Goal: Task Accomplishment & Management: Manage account settings

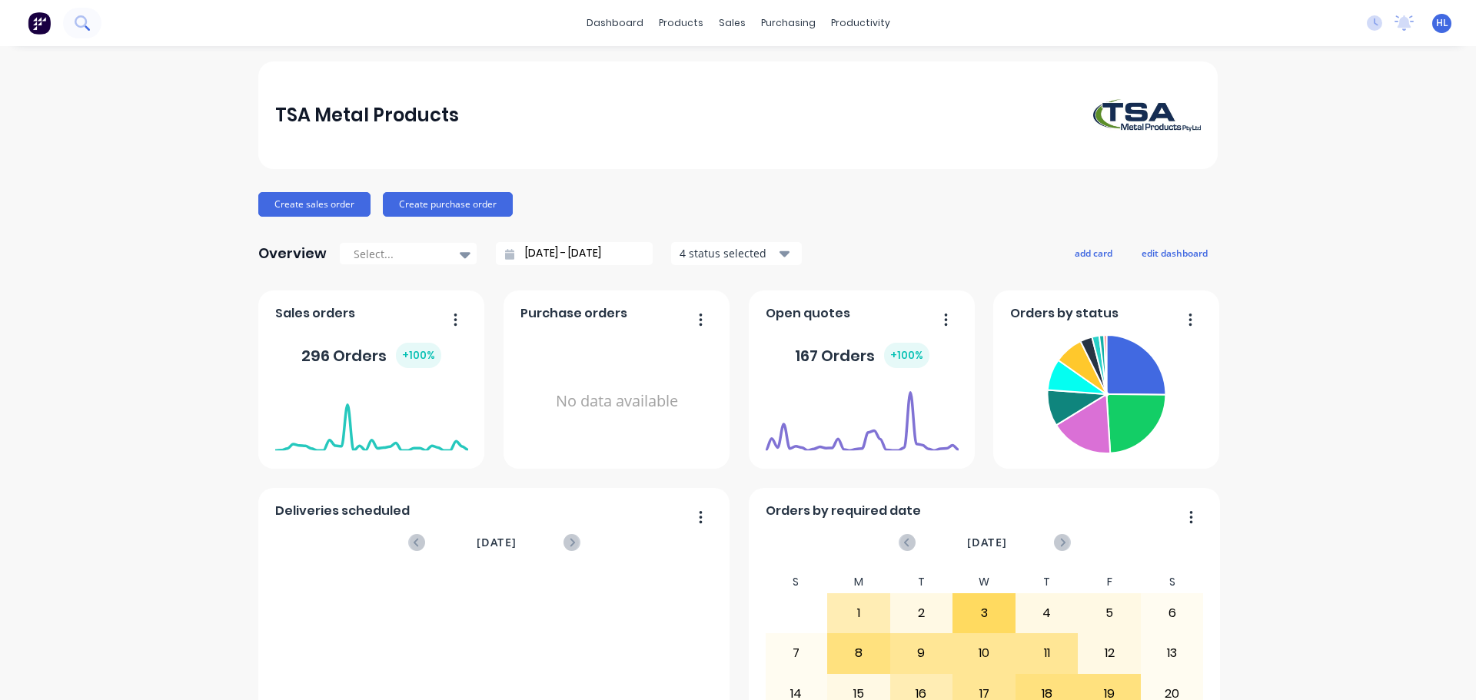
click at [76, 22] on icon at bounding box center [81, 21] width 12 height 12
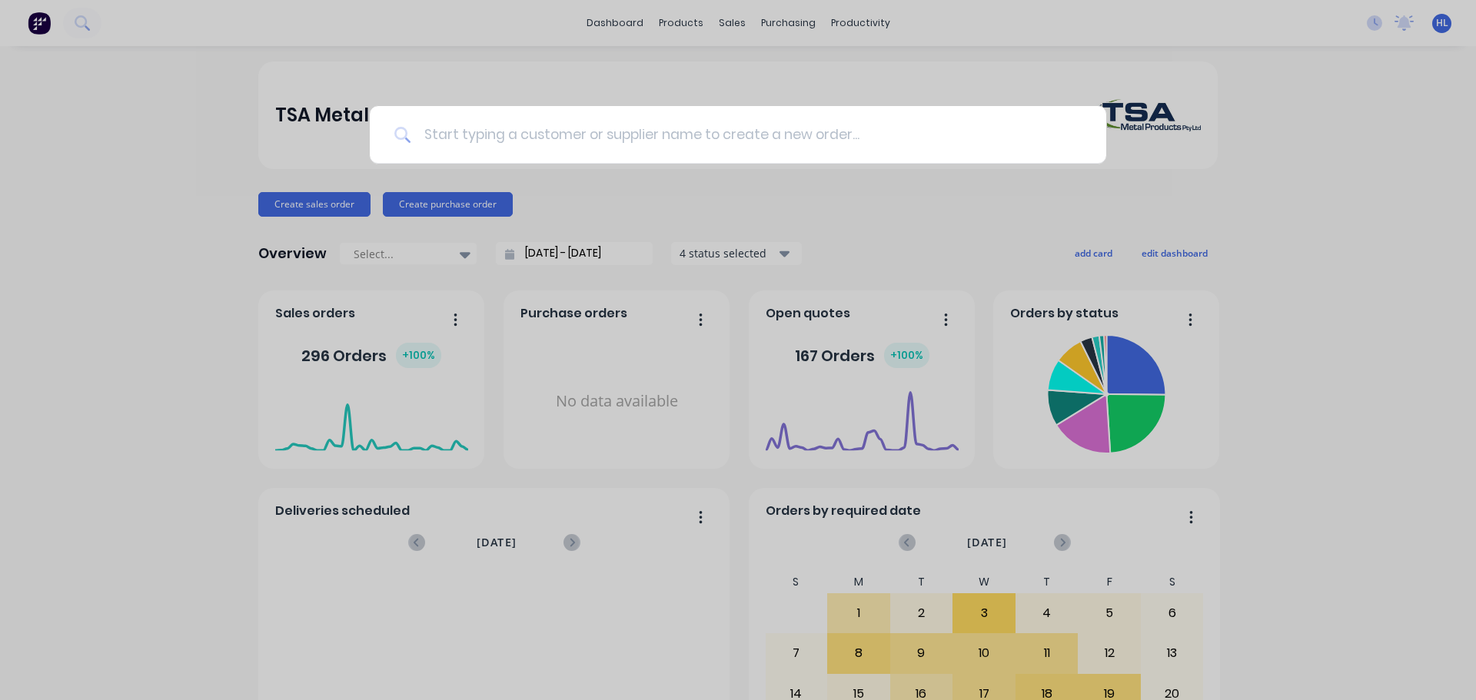
click at [691, 141] on input at bounding box center [746, 135] width 670 height 58
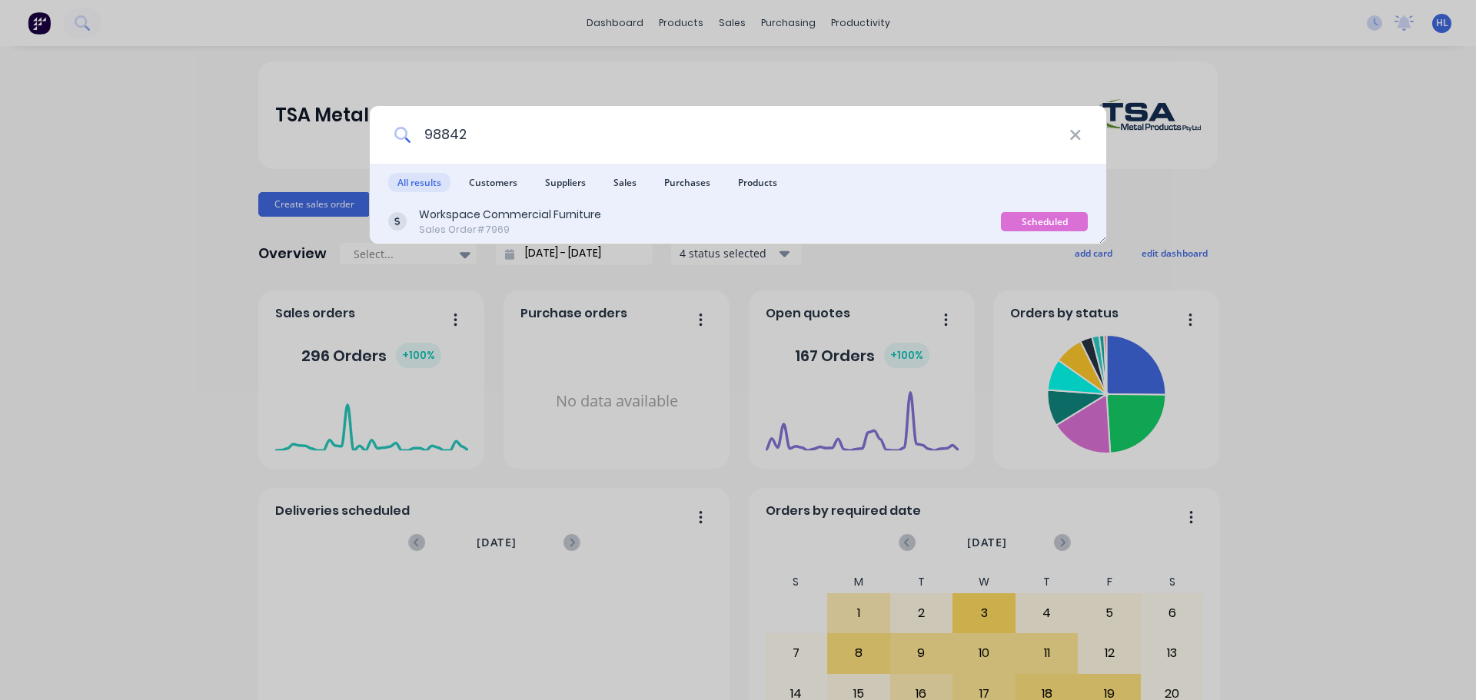
type input "98842"
click at [646, 218] on div "Workspace Commercial Furniture Sales Order #7969" at bounding box center [694, 222] width 613 height 30
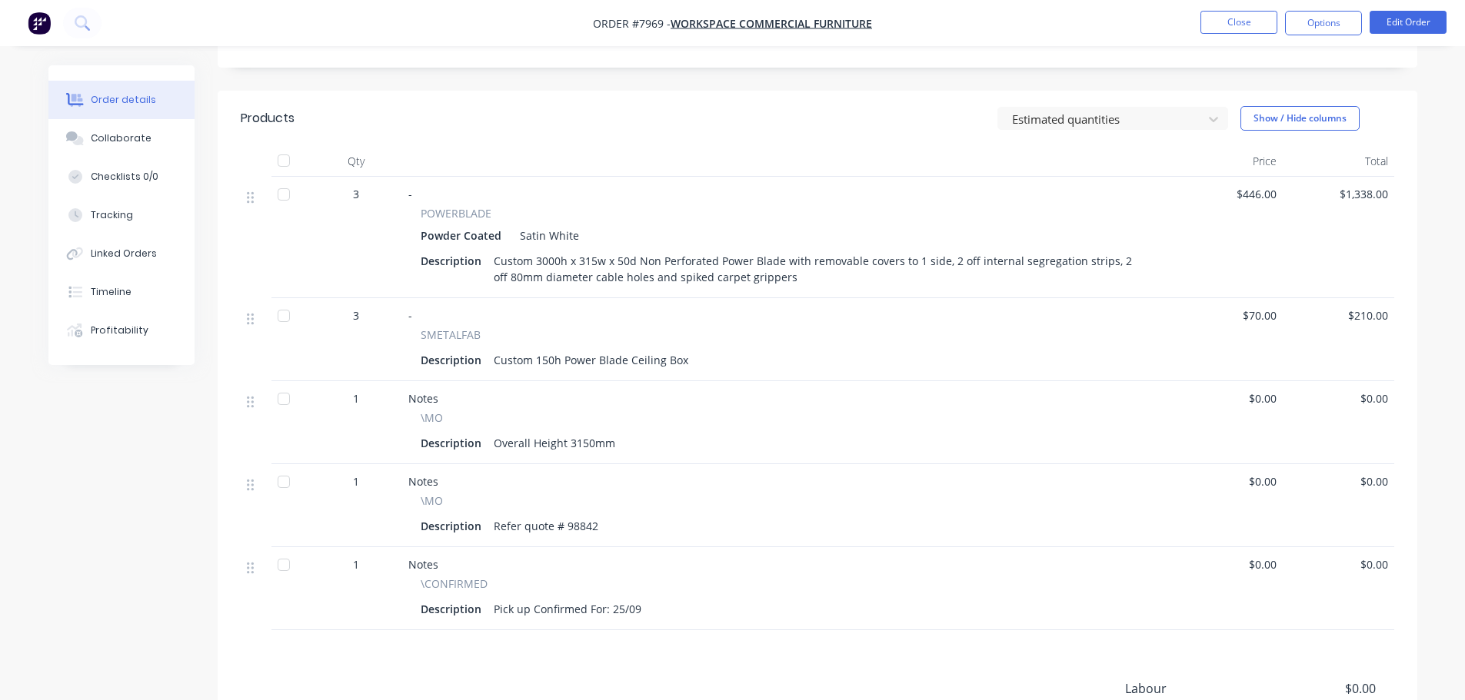
scroll to position [461, 0]
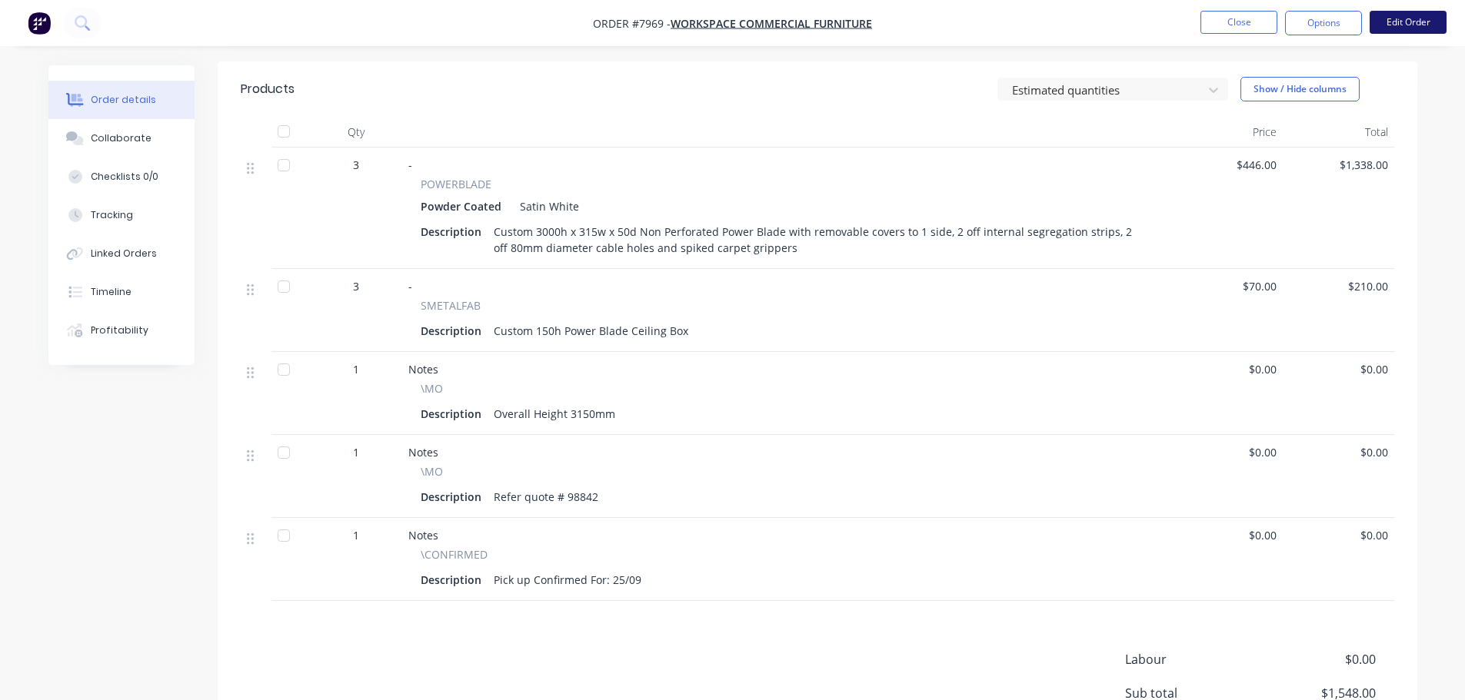
click at [1401, 22] on button "Edit Order" at bounding box center [1407, 22] width 77 height 23
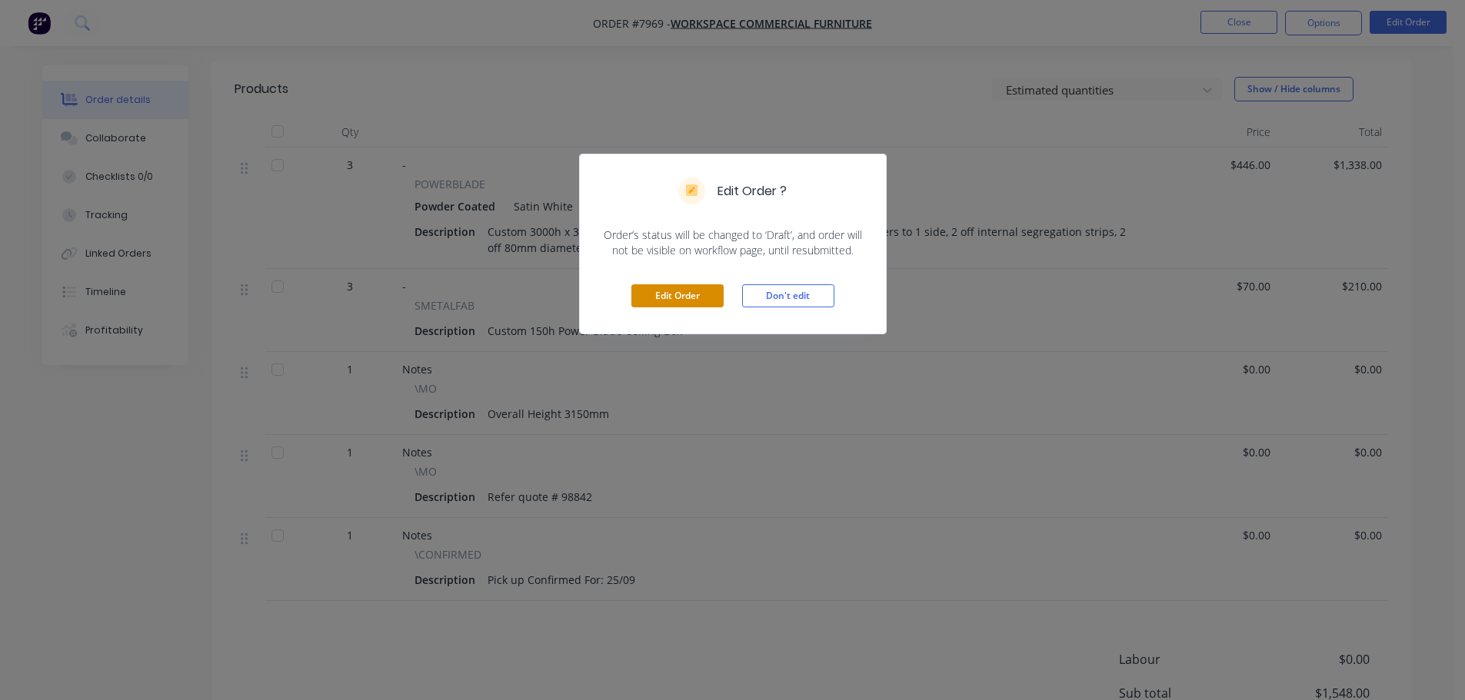
click at [681, 294] on button "Edit Order" at bounding box center [677, 295] width 92 height 23
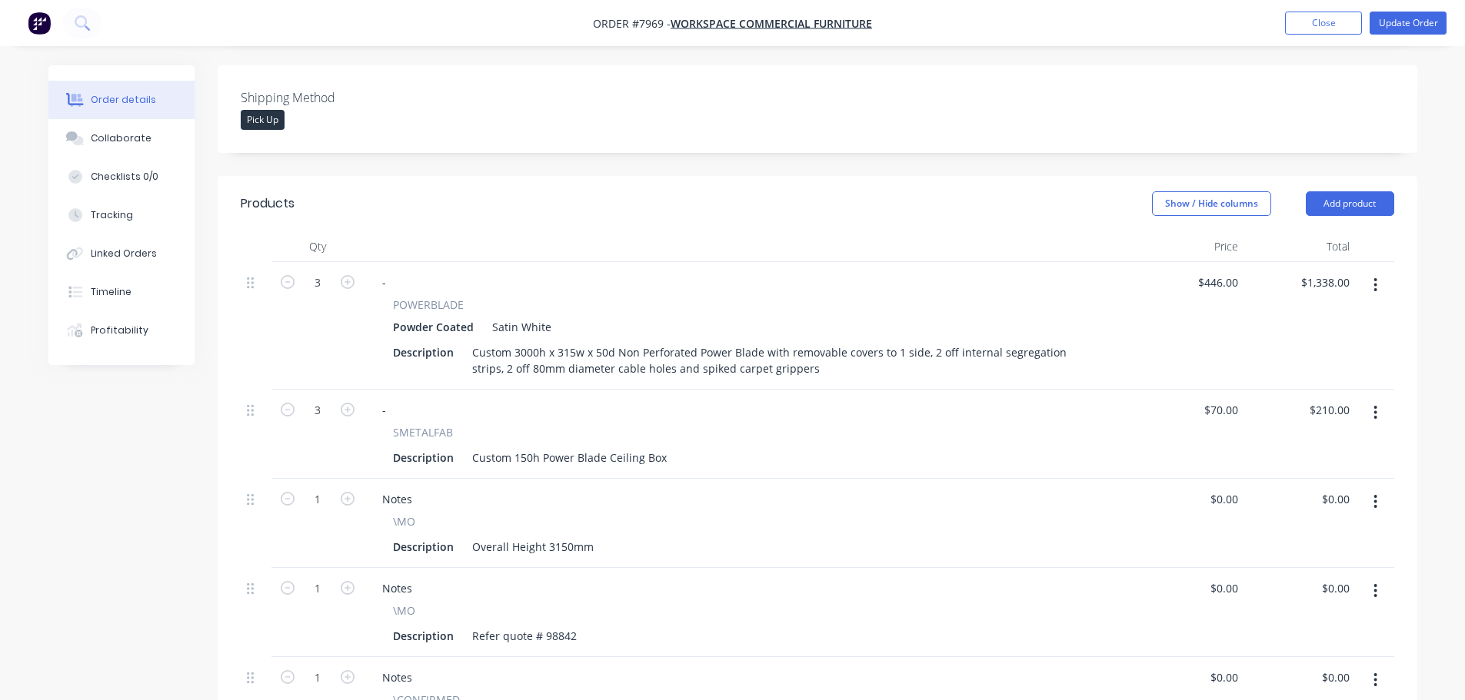
scroll to position [384, 0]
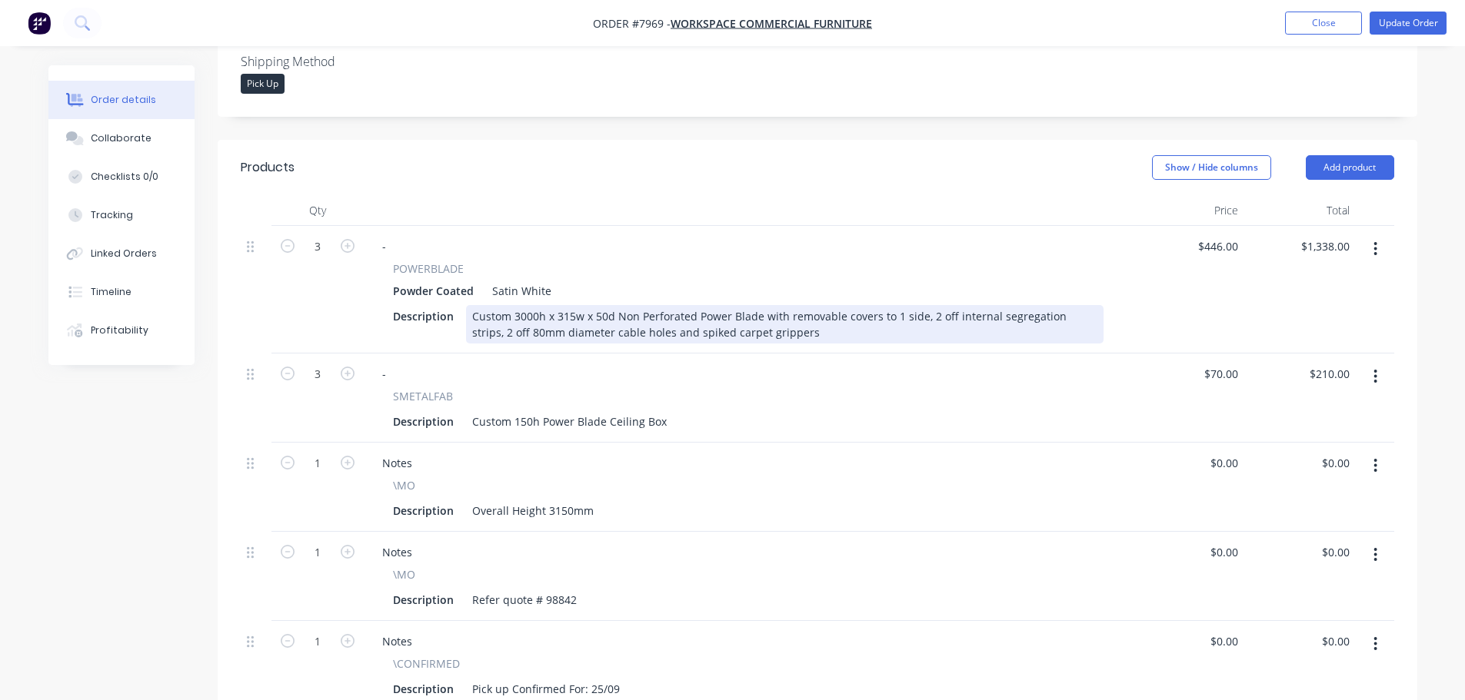
click at [627, 344] on div "Custom 3000h x 315w x 50d Non Perforated Power Blade with removable covers to 1…" at bounding box center [784, 324] width 637 height 38
click at [567, 344] on div "Custom 3000h x 315w x 50d Non Perforated Power Blade with removable covers to 1…" at bounding box center [784, 324] width 637 height 38
click at [595, 344] on div "Custom 3000h x 315w x 50d Non Perforated Power Blade with removable covers to 1…" at bounding box center [784, 324] width 637 height 38
click at [780, 344] on div "Custom 3000h x 315w x 50d Non Perforated Power Blade with removable covers to 1…" at bounding box center [784, 324] width 637 height 38
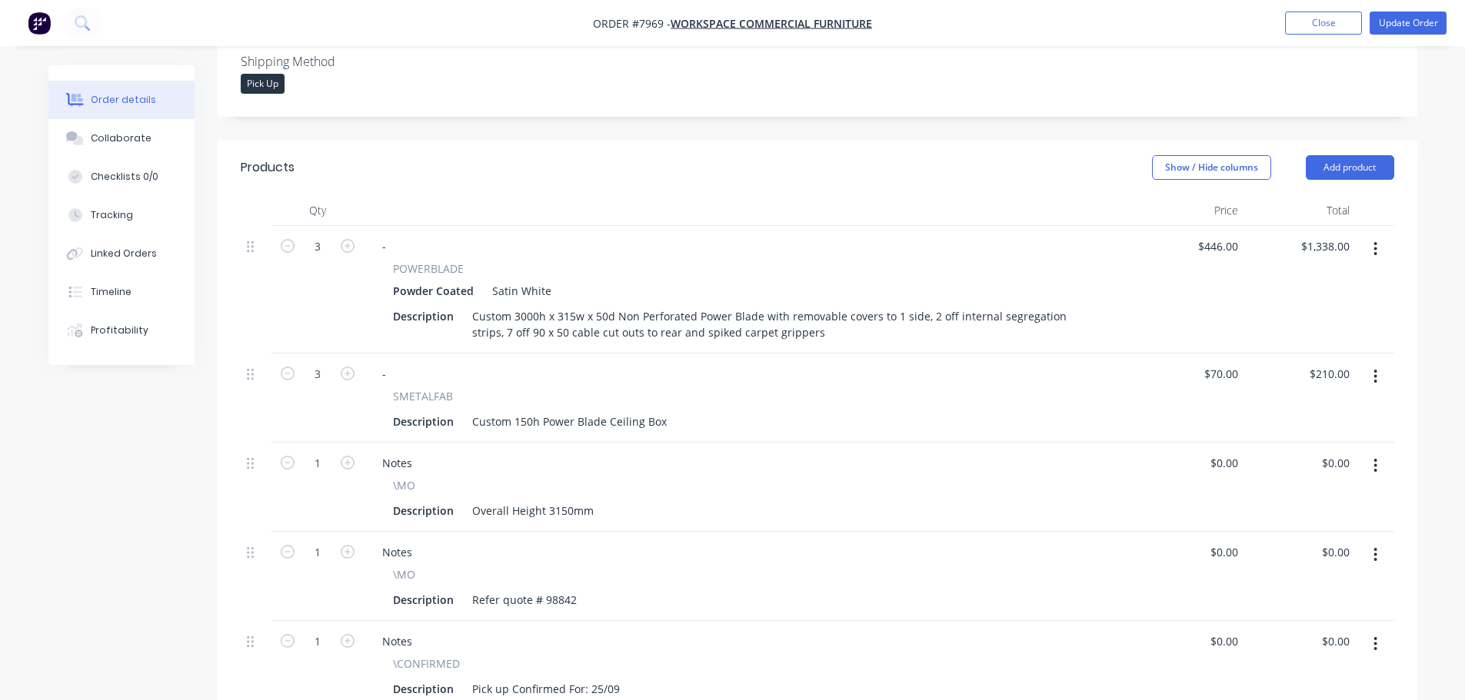
click at [814, 180] on div "Show / Hide columns Add product" at bounding box center [939, 167] width 908 height 25
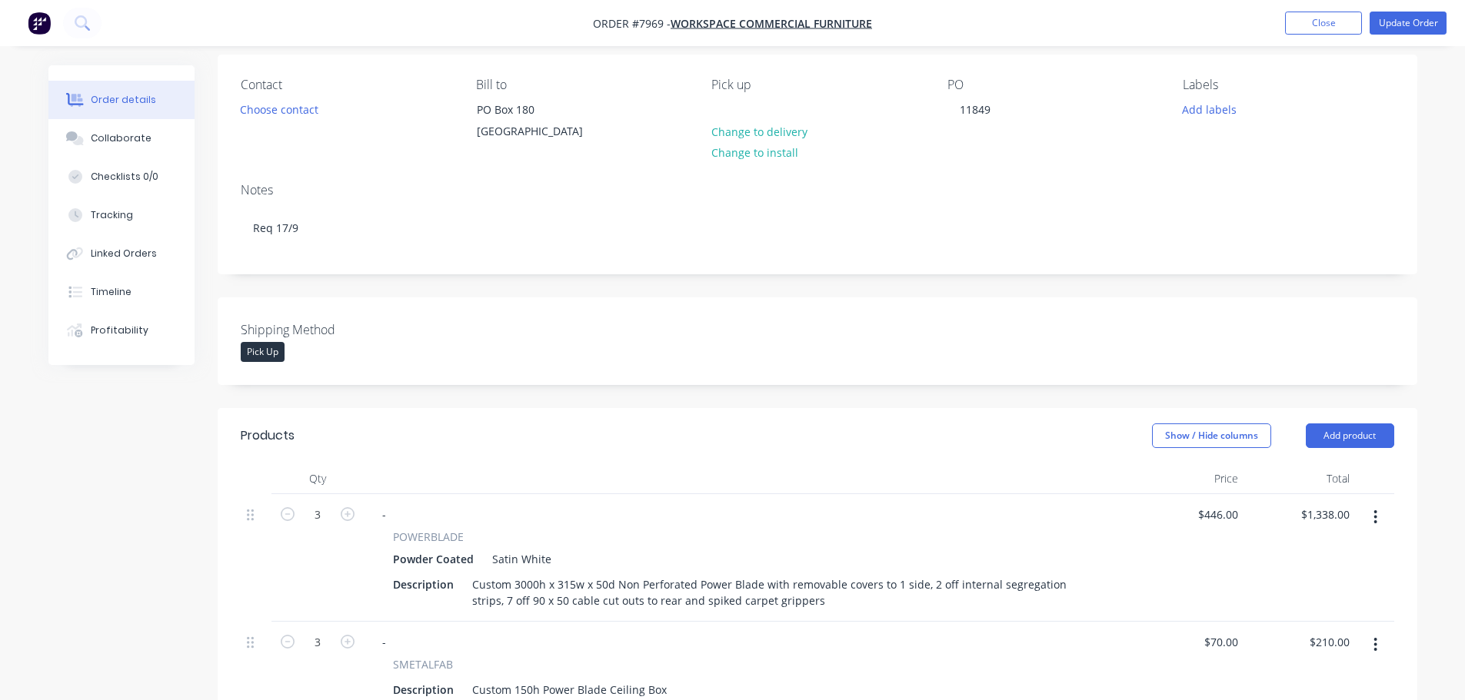
scroll to position [77, 0]
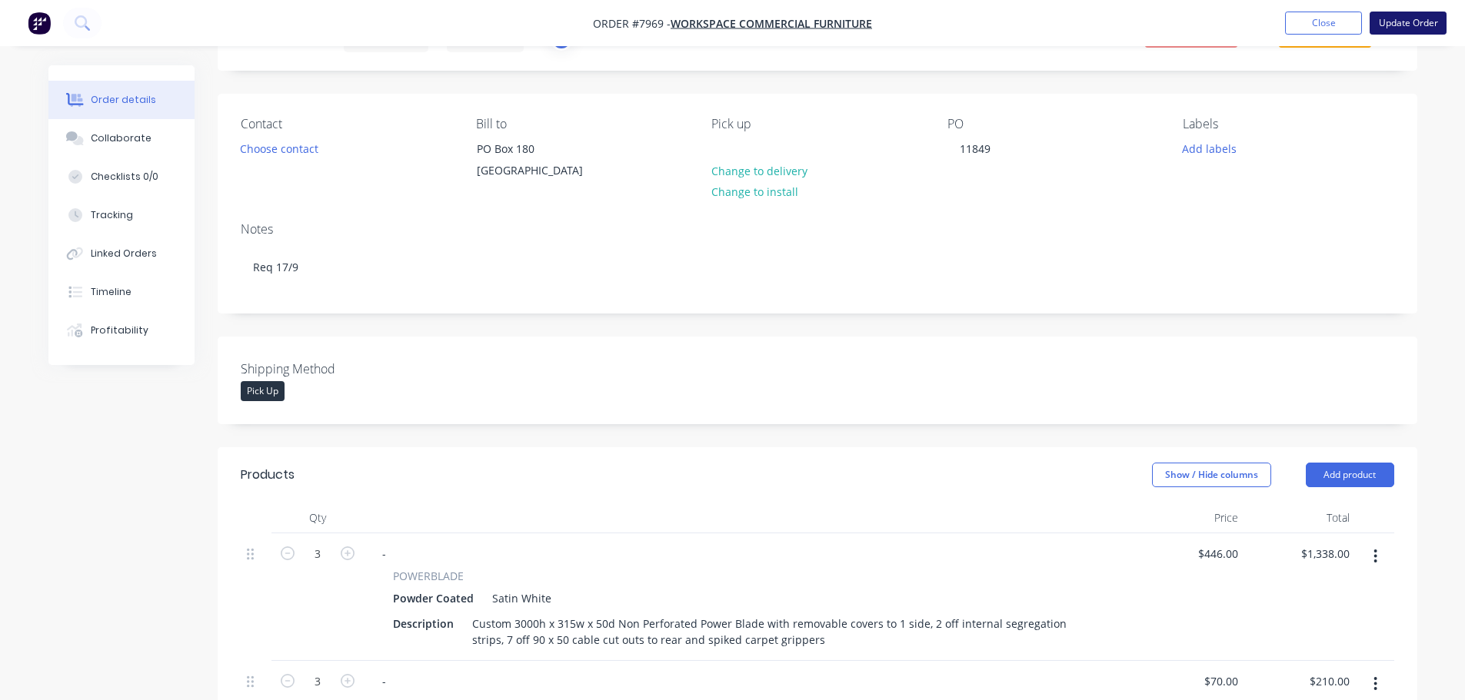
click at [1427, 27] on button "Update Order" at bounding box center [1407, 23] width 77 height 23
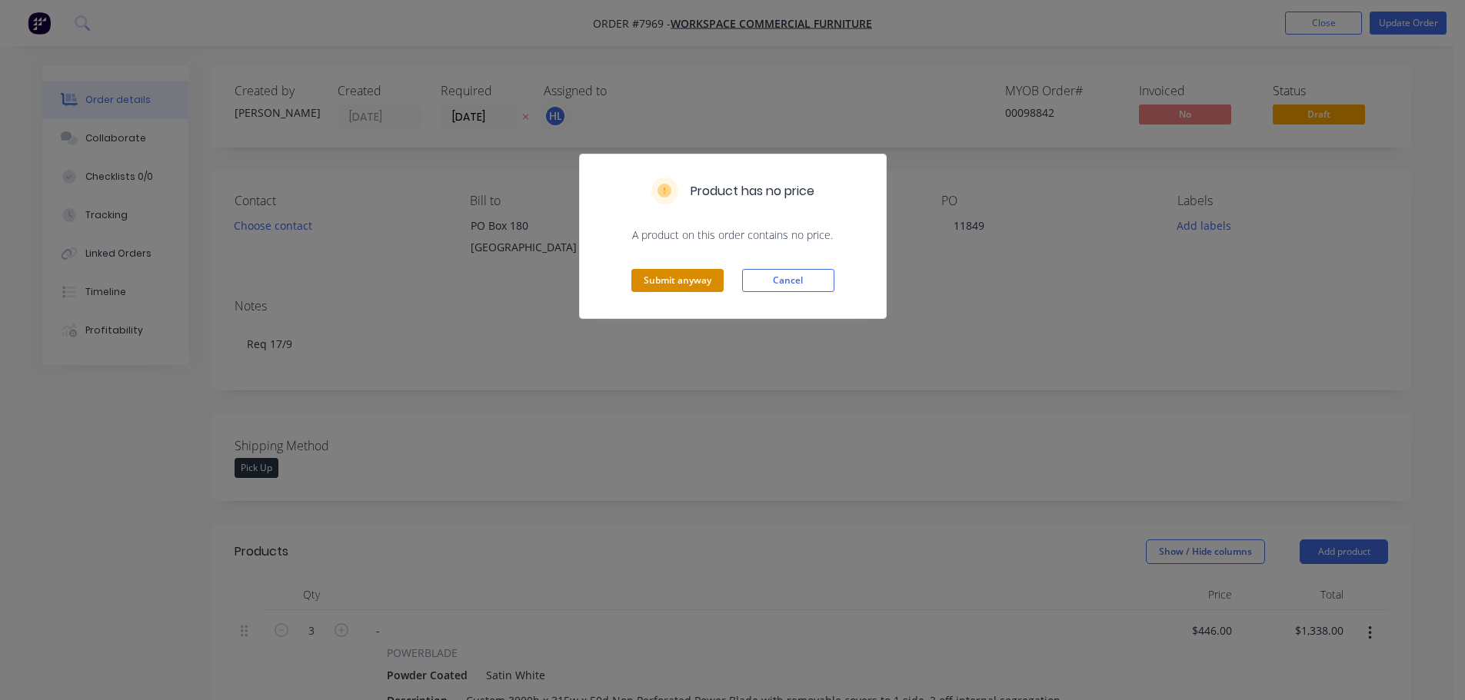
click at [657, 278] on button "Submit anyway" at bounding box center [677, 280] width 92 height 23
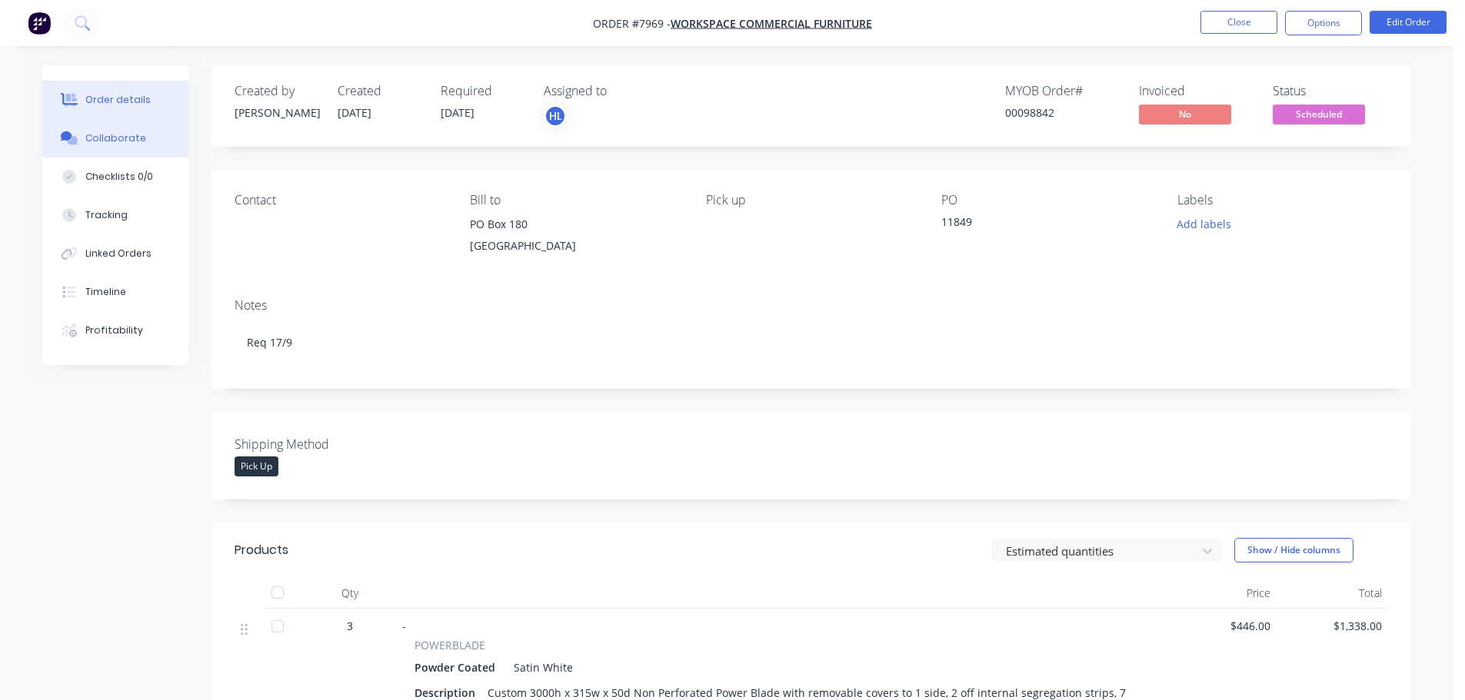
click at [95, 138] on div "Collaborate" at bounding box center [115, 138] width 61 height 14
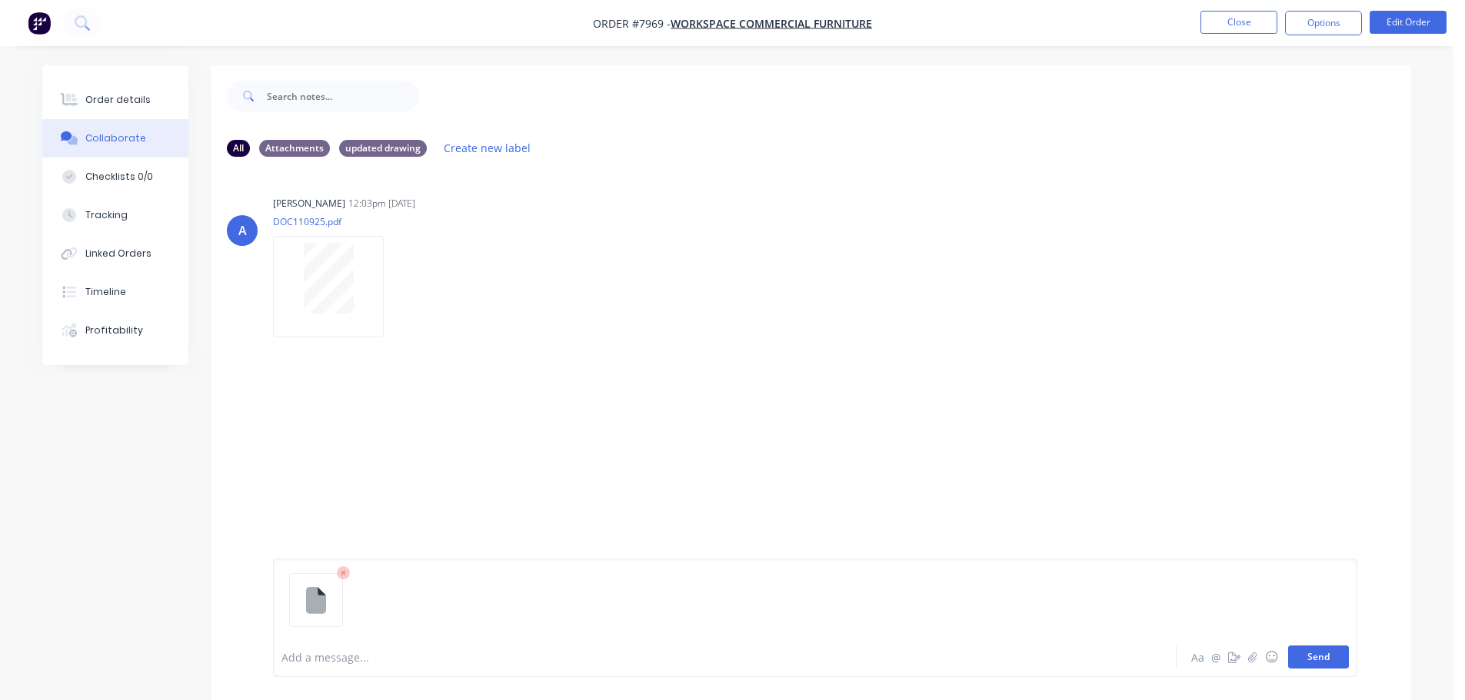
click at [1302, 660] on button "Send" at bounding box center [1318, 657] width 61 height 23
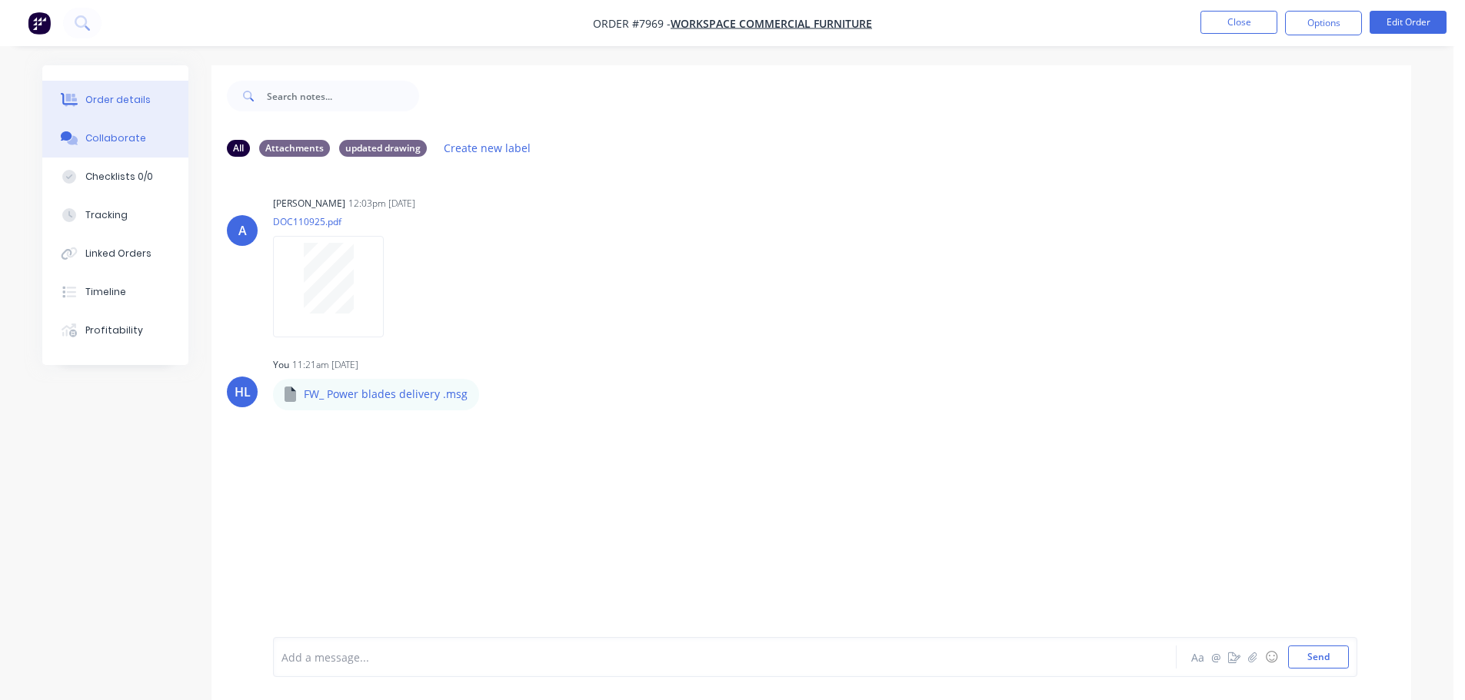
click at [113, 100] on div "Order details" at bounding box center [117, 100] width 65 height 14
